Goal: Information Seeking & Learning: Learn about a topic

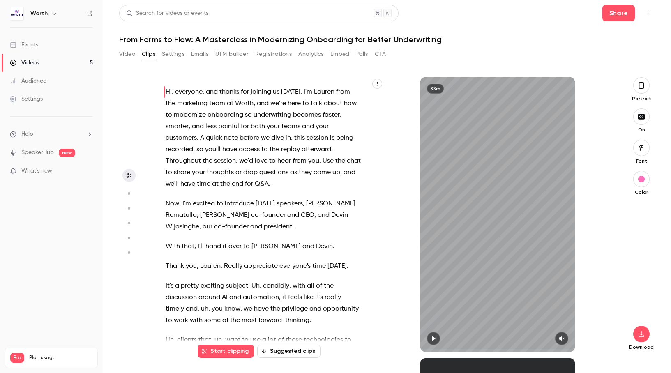
click at [30, 61] on div "Videos" at bounding box center [24, 63] width 29 height 8
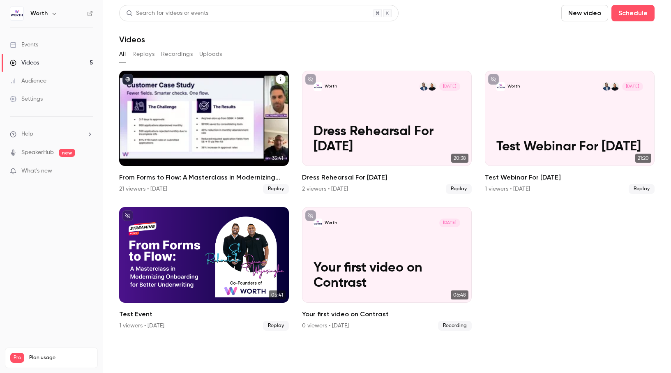
click at [243, 134] on div "From Forms to Flow: A Masterclass in Modernizing Onboarding for Better Underwri…" at bounding box center [204, 118] width 170 height 95
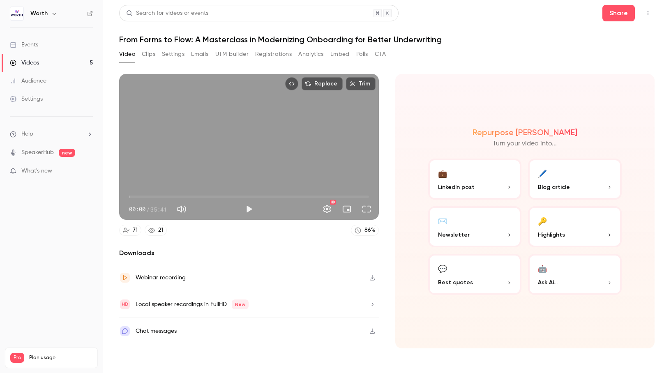
click at [306, 54] on button "Analytics" at bounding box center [310, 54] width 25 height 13
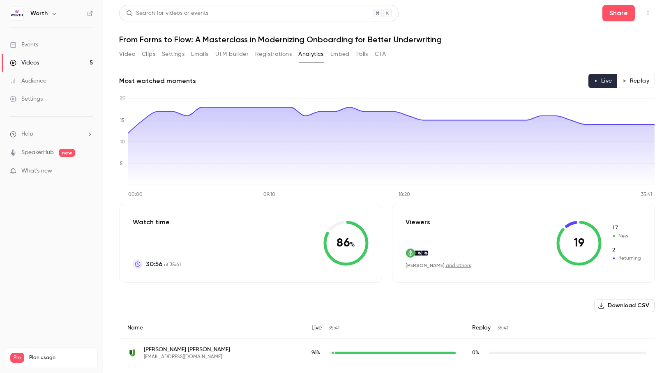
click at [123, 51] on button "Video" at bounding box center [127, 54] width 16 height 13
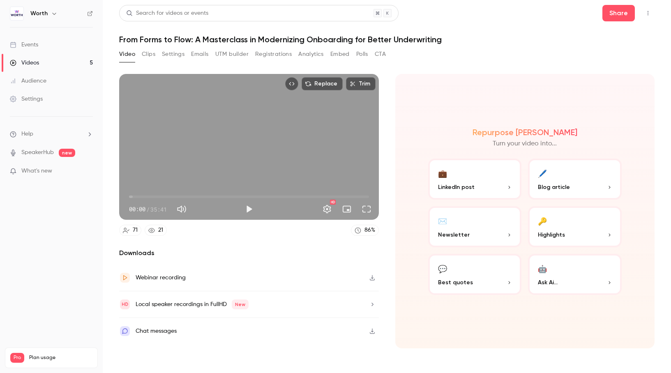
click at [174, 51] on button "Settings" at bounding box center [173, 54] width 23 height 13
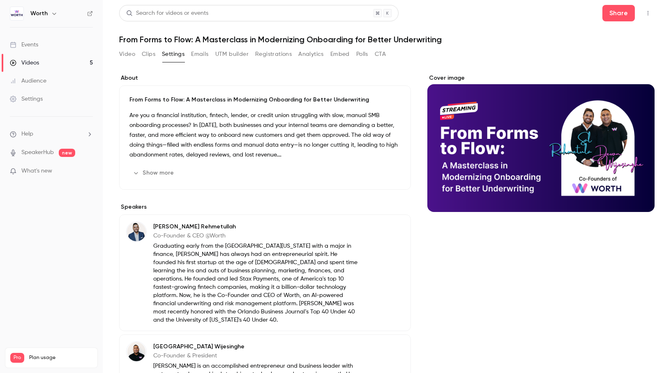
click at [288, 53] on button "Registrations" at bounding box center [273, 54] width 37 height 13
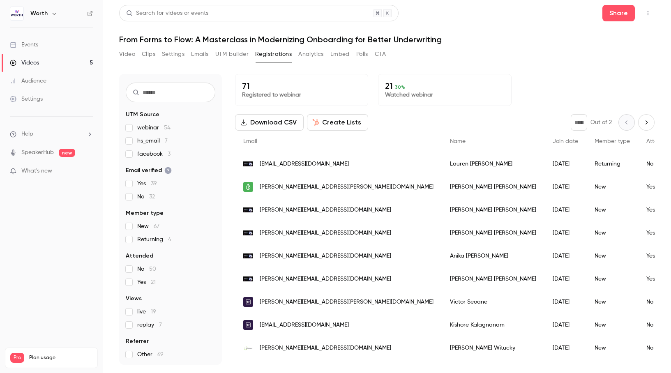
scroll to position [16, 0]
